Goal: Information Seeking & Learning: Learn about a topic

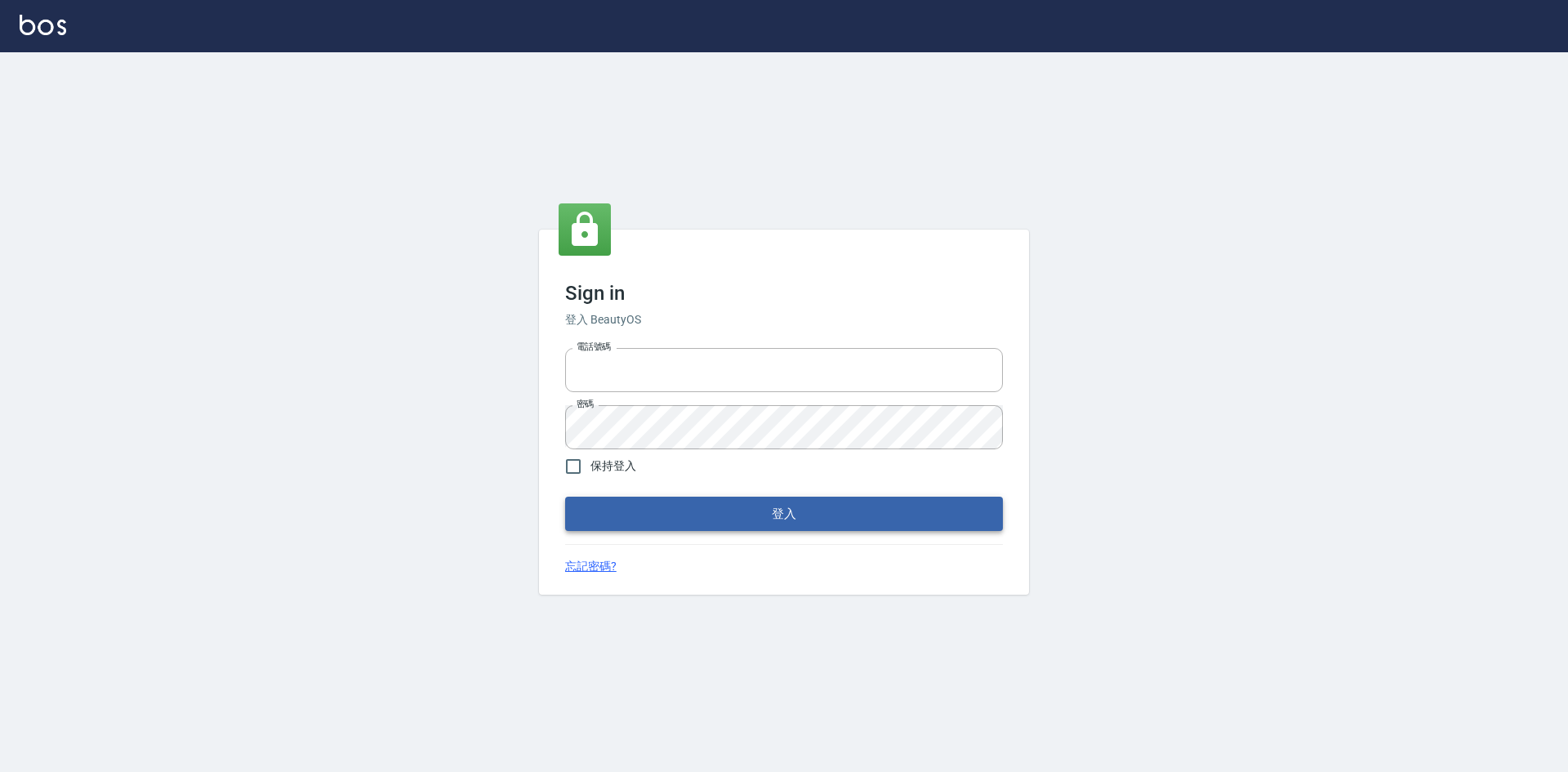
type input "0422211177"
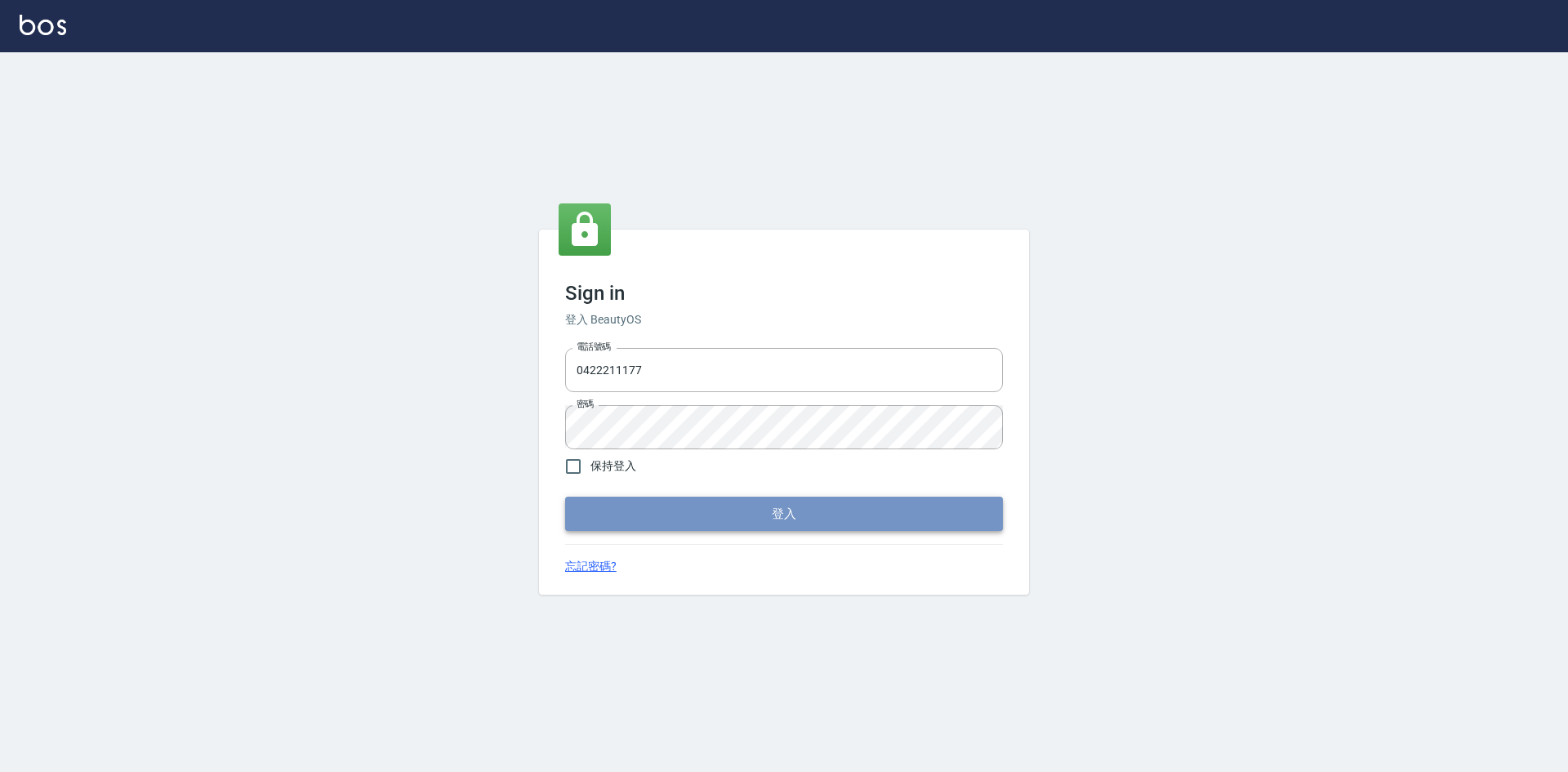
click at [775, 517] on button "登入" at bounding box center [783, 514] width 437 height 34
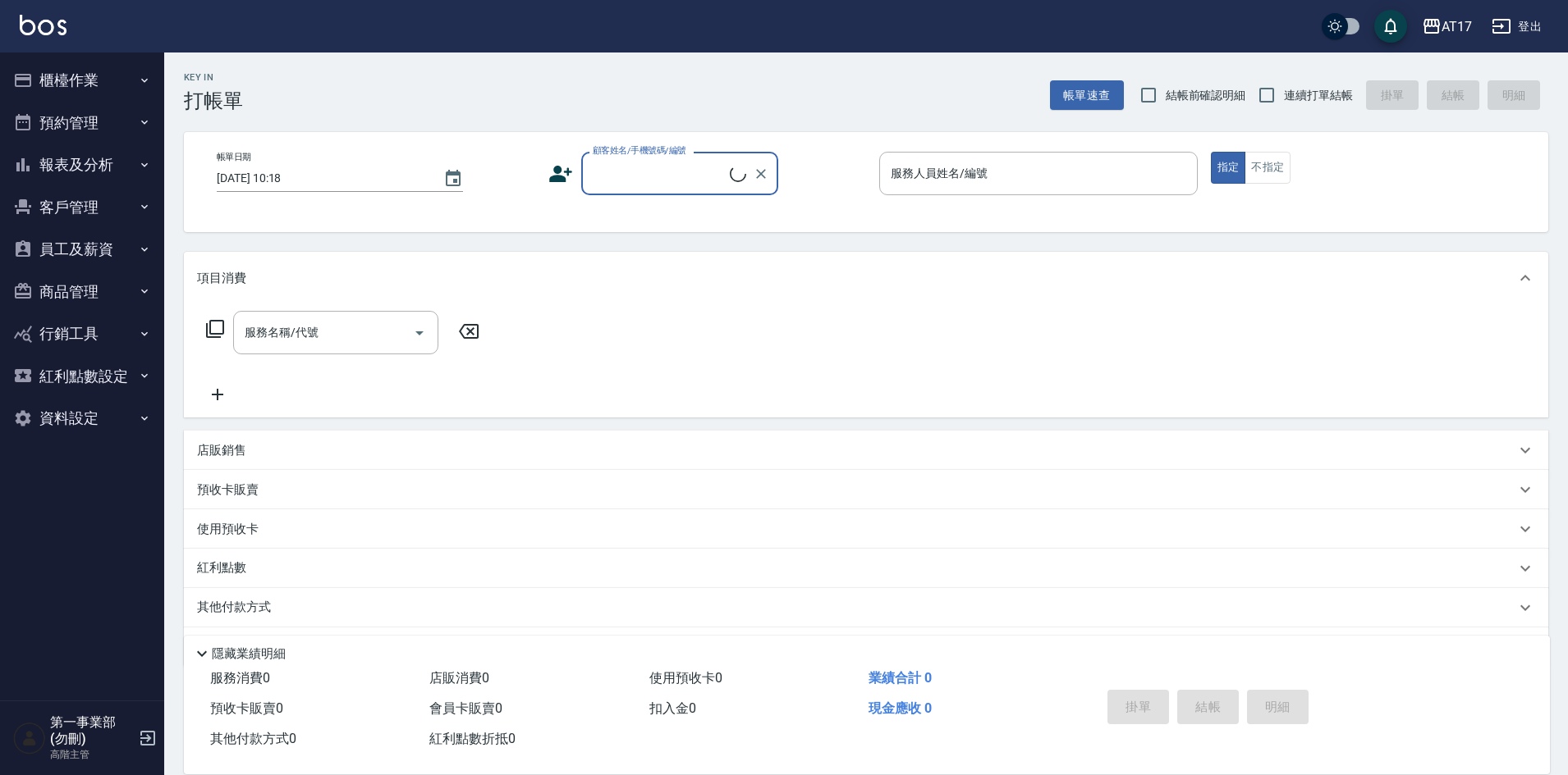
click at [89, 170] on button "報表及分析" at bounding box center [82, 164] width 151 height 42
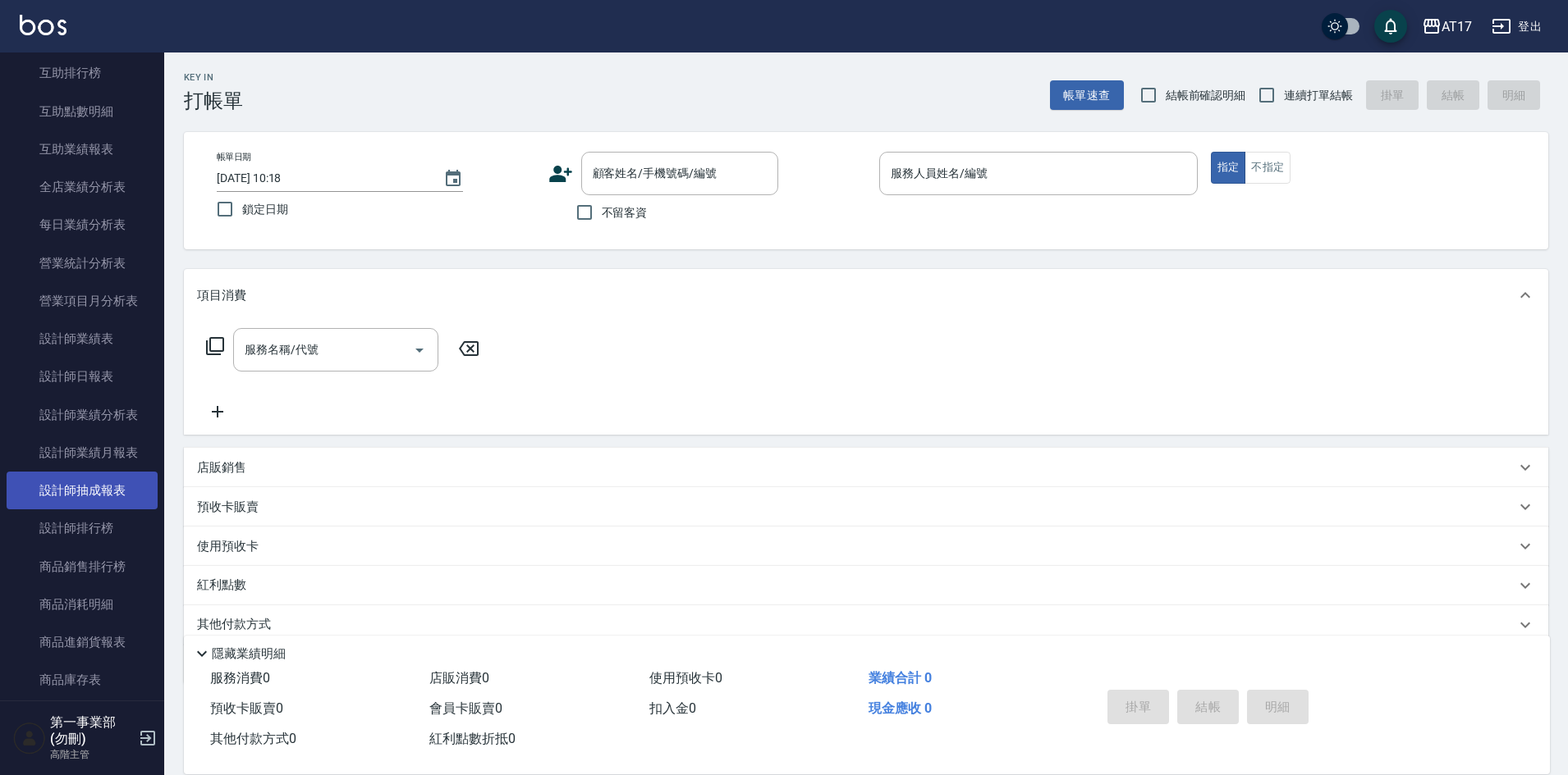
scroll to position [411, 0]
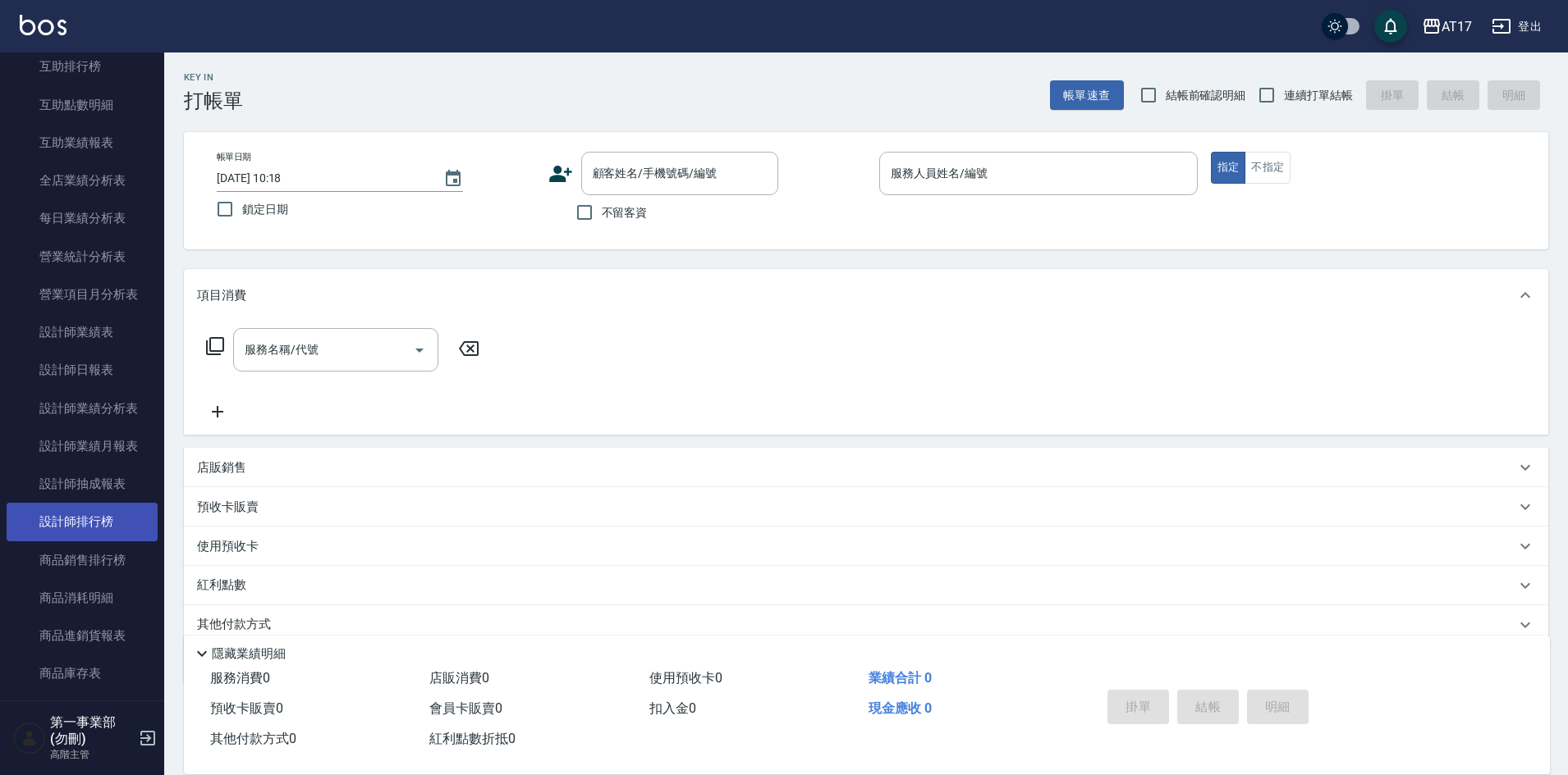
click at [116, 514] on link "設計師排行榜" at bounding box center [82, 521] width 151 height 38
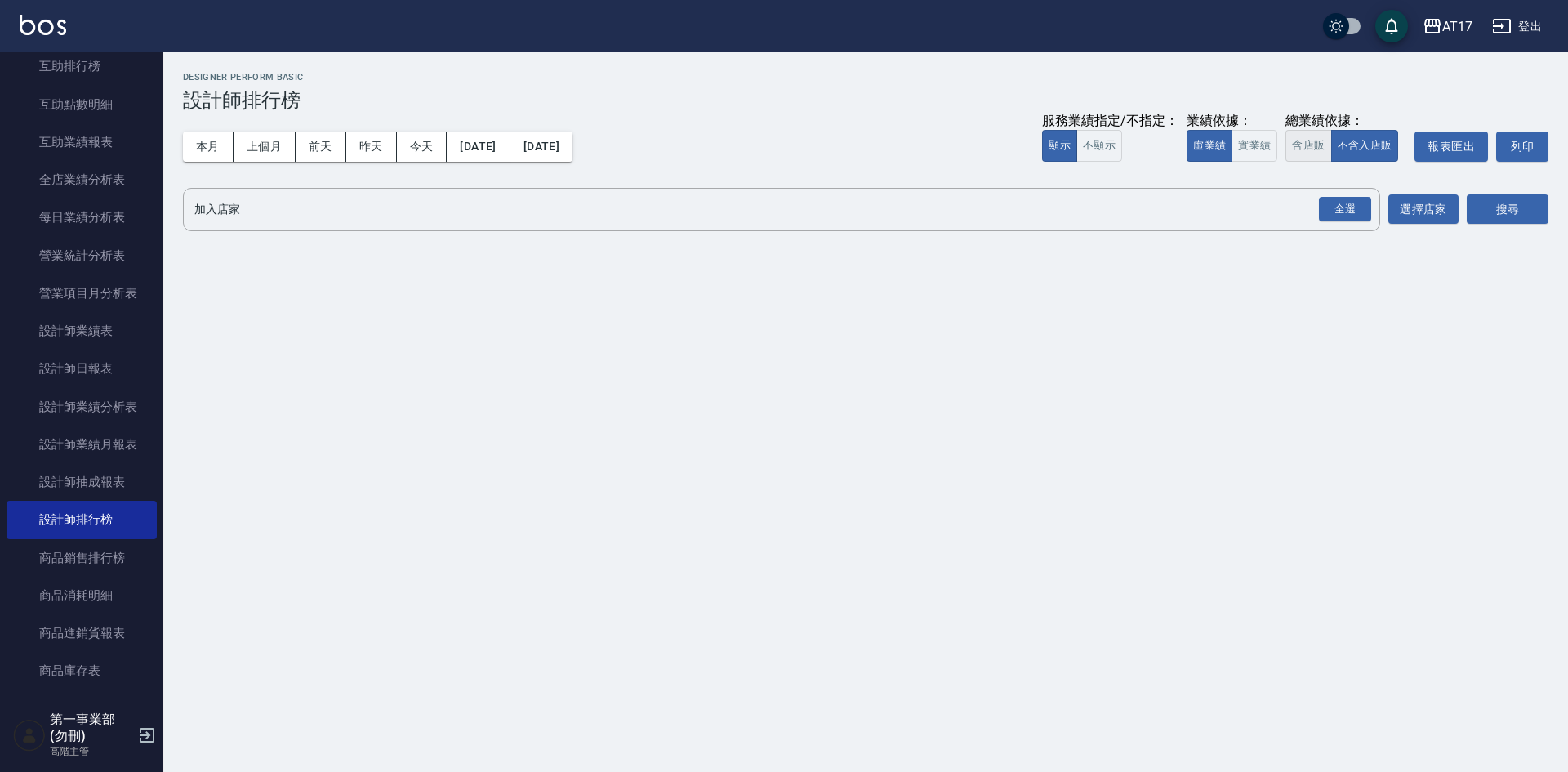
click at [1317, 147] on button "含店販" at bounding box center [1309, 146] width 46 height 32
click at [1330, 212] on div "全選" at bounding box center [1345, 210] width 53 height 25
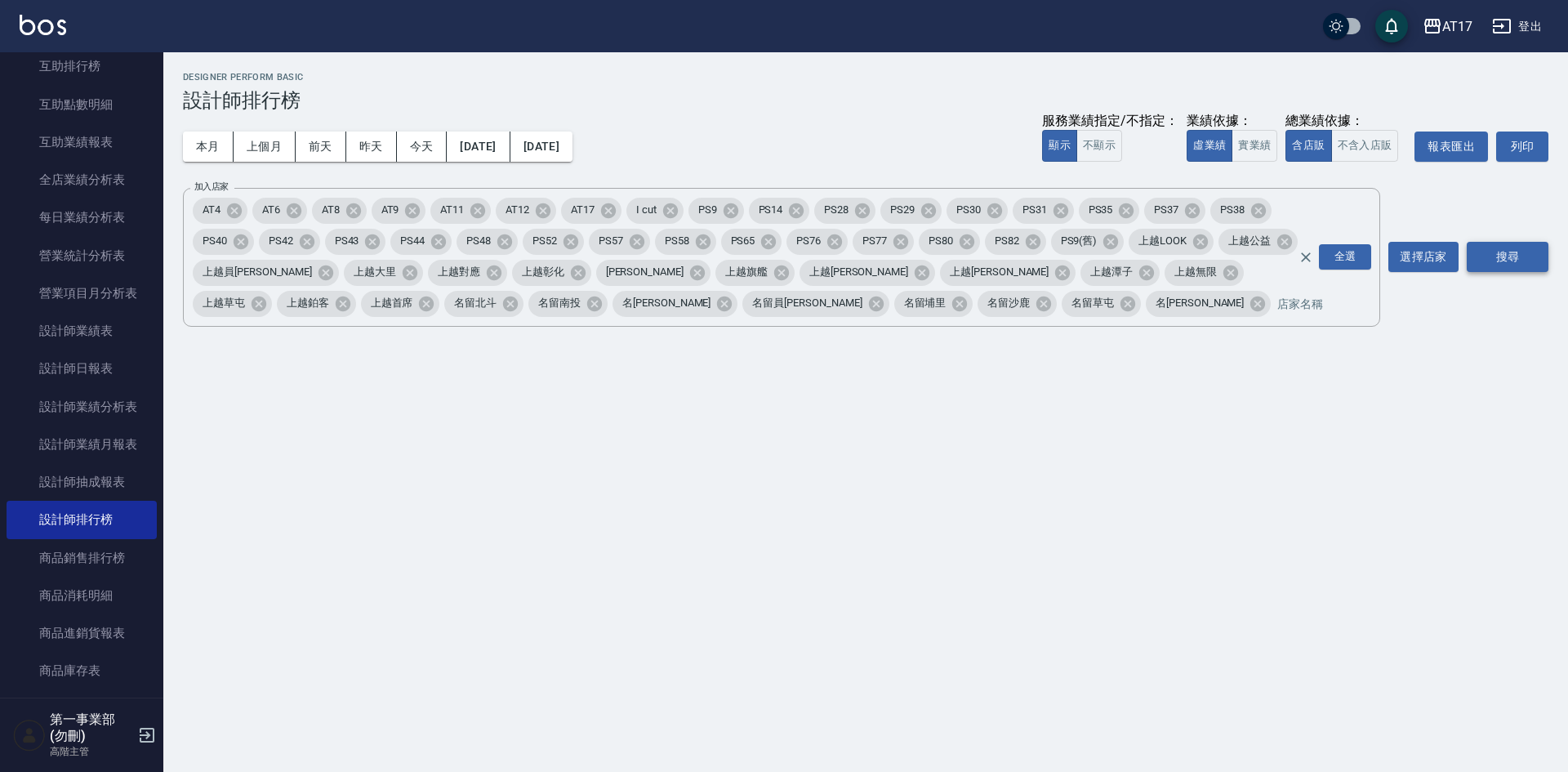
click at [1521, 257] on button "搜尋" at bounding box center [1507, 258] width 81 height 31
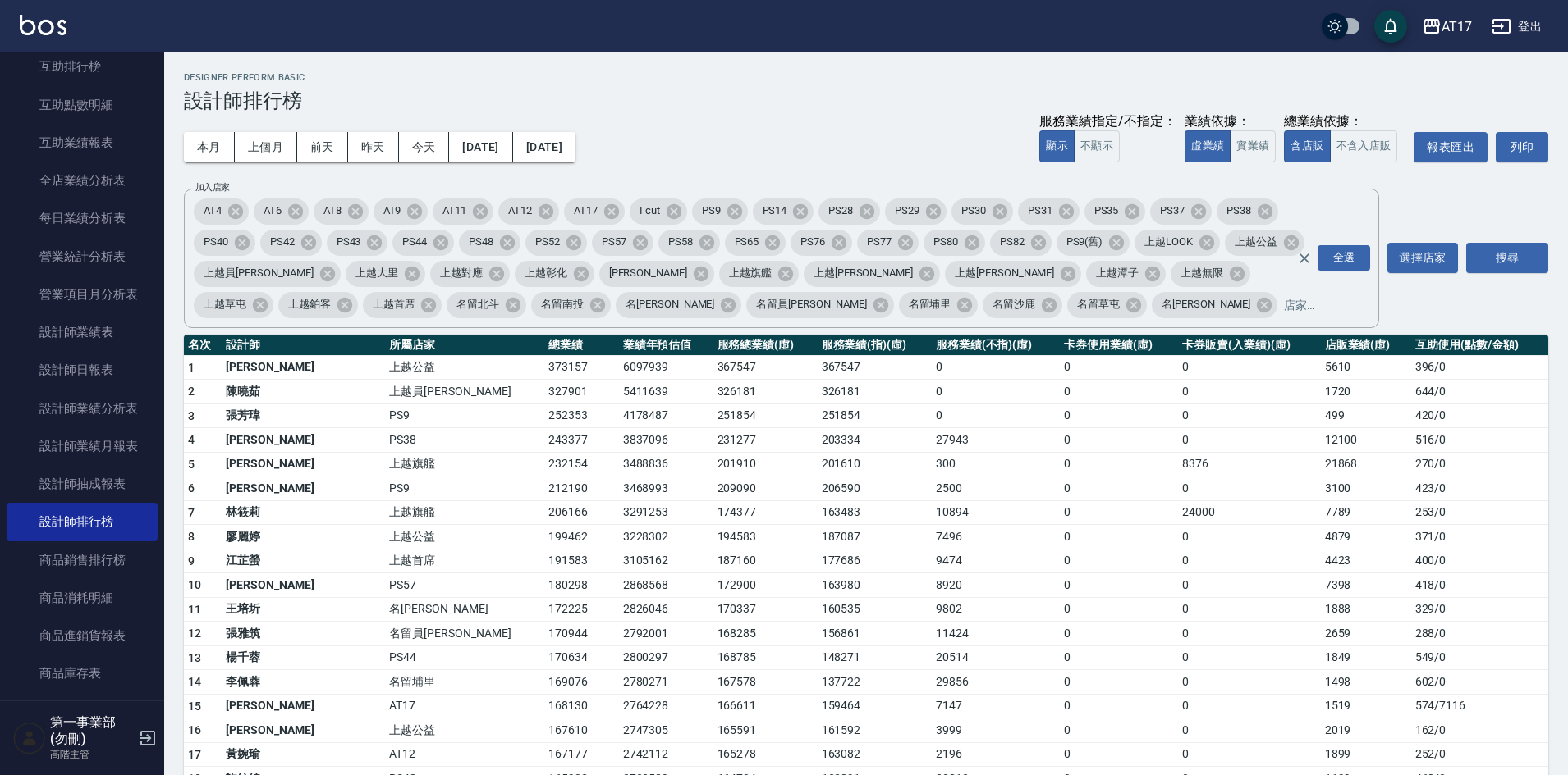
click at [785, 142] on div "本月 上個月 前天 昨天 今天 [DATE] [DATE] 服務業績指定/不指定： 顯示 不顯示 業績依據： 虛業績 實業績 總業績依據： 含店販 不含入店販…" at bounding box center [866, 147] width 1364 height 70
click at [757, 108] on h3 "設計師排行榜" at bounding box center [866, 101] width 1364 height 23
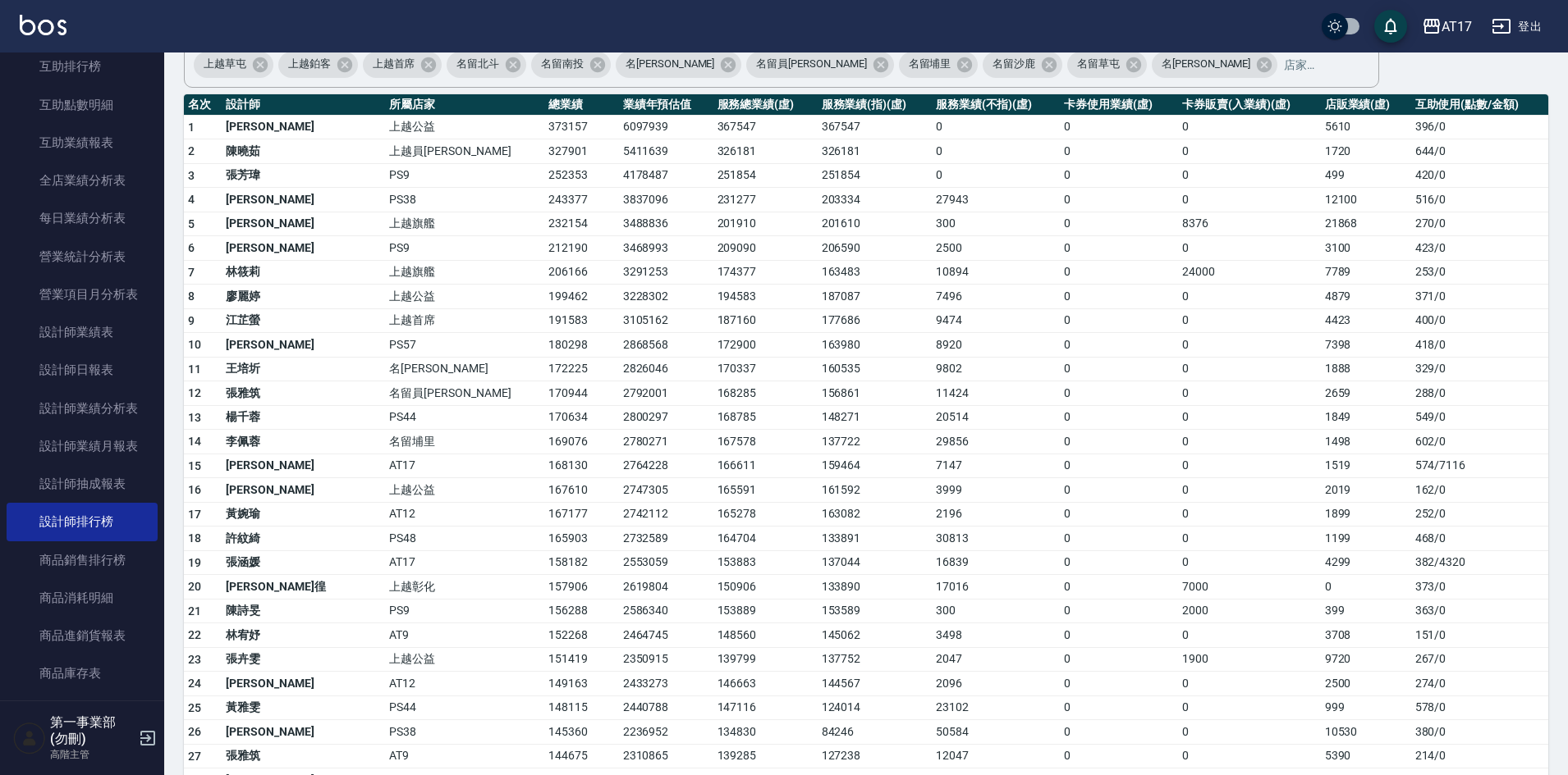
scroll to position [246, 0]
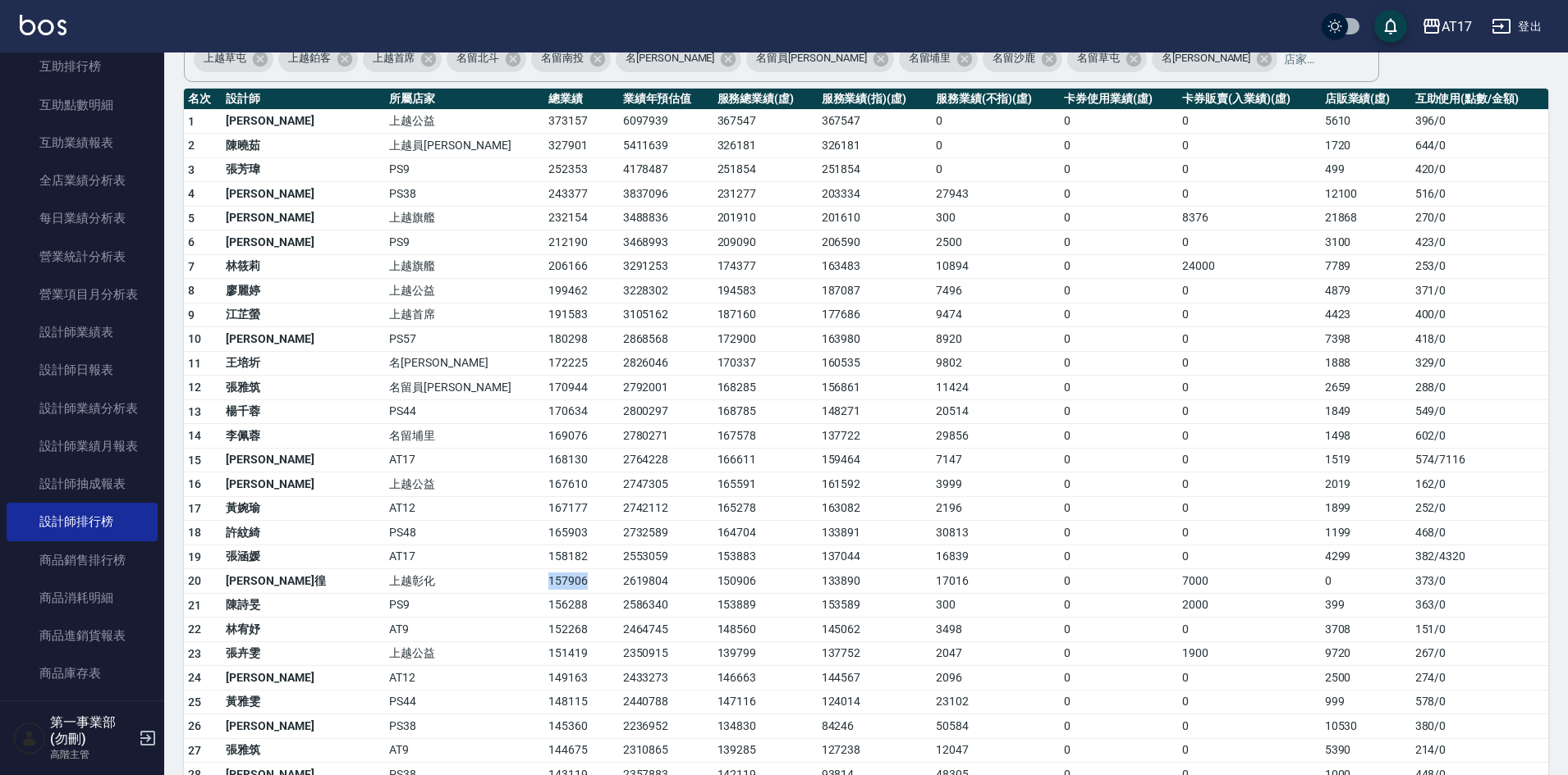
drag, startPoint x: 458, startPoint y: 580, endPoint x: 506, endPoint y: 583, distance: 48.1
click at [544, 583] on td "157906" at bounding box center [581, 582] width 74 height 25
click at [544, 574] on td "157906" at bounding box center [581, 582] width 74 height 25
click at [713, 452] on td "166611" at bounding box center [765, 461] width 104 height 25
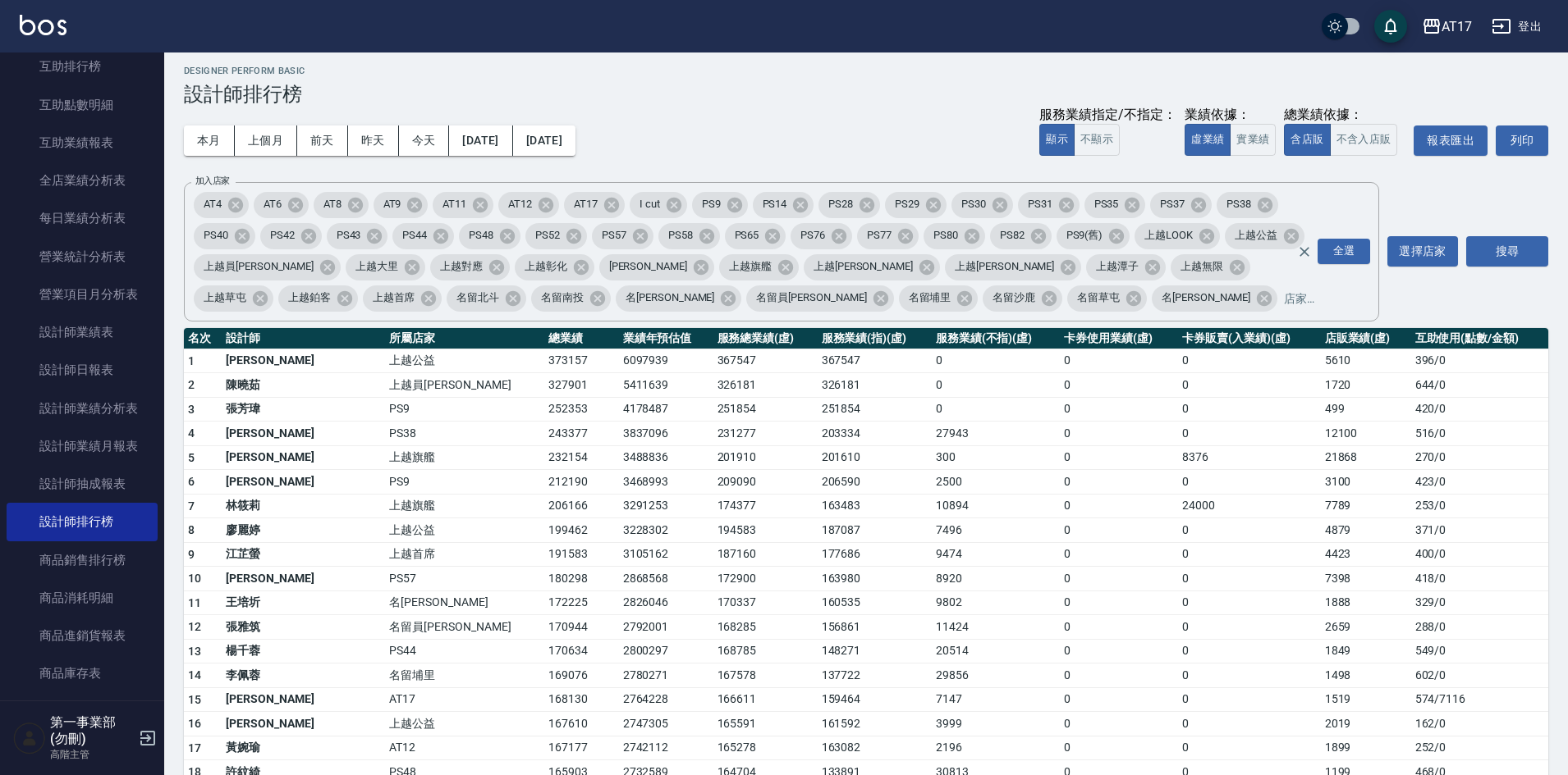
scroll to position [0, 0]
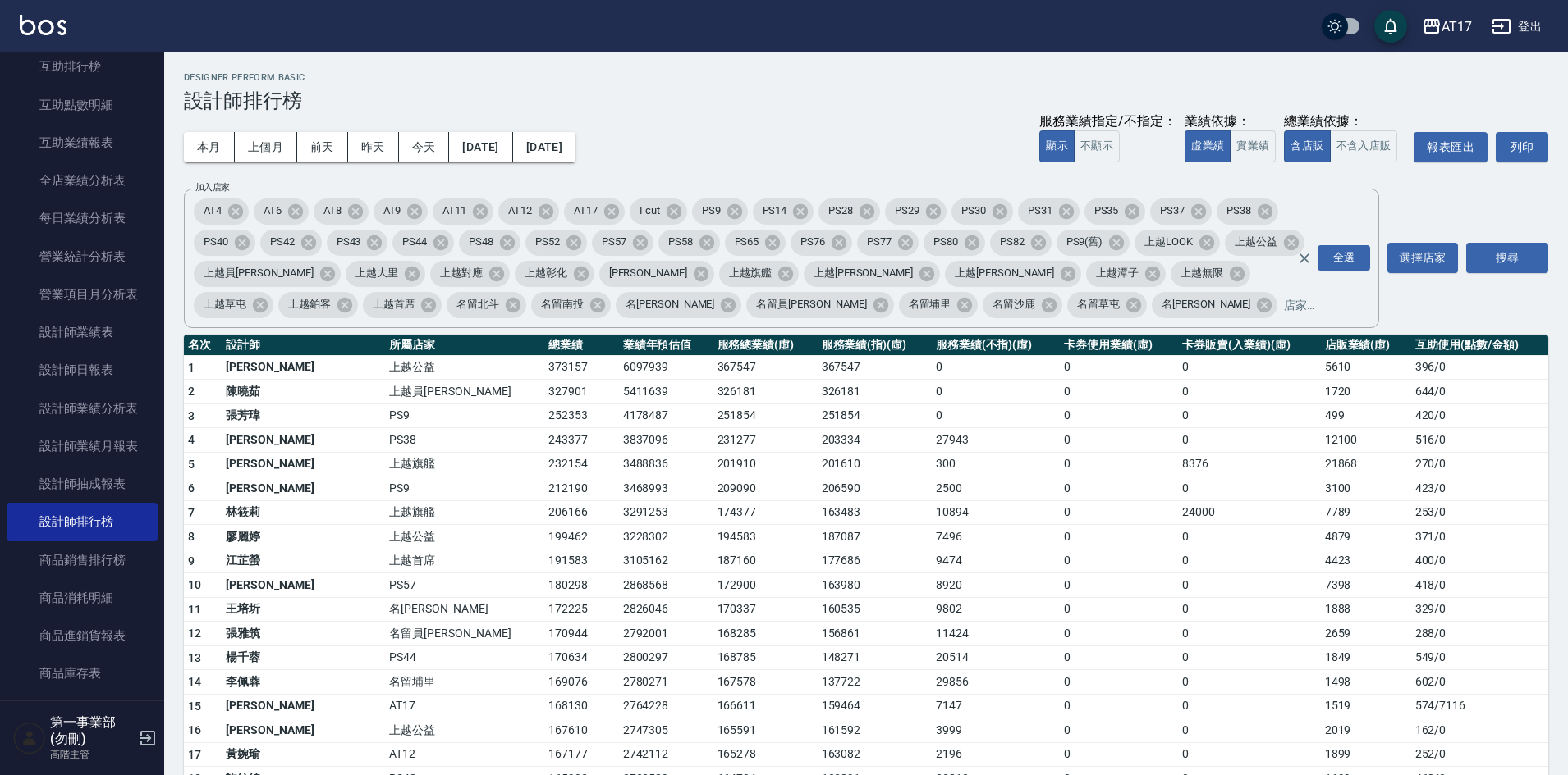
click at [844, 117] on div "本月 上個月 前天 昨天 今天 [DATE] [DATE] 服務業績指定/不指定： 顯示 不顯示 業績依據： 虛業績 實業績 總業績依據： 含店販 不含入店販…" at bounding box center [866, 147] width 1364 height 70
click at [844, 126] on div "本月 上個月 前天 昨天 今天 [DATE] [DATE] 服務業績指定/不指定： 顯示 不顯示 業績依據： 虛業績 實業績 總業績依據： 含店販 不含入店販…" at bounding box center [866, 147] width 1364 height 70
